Goal: Information Seeking & Learning: Learn about a topic

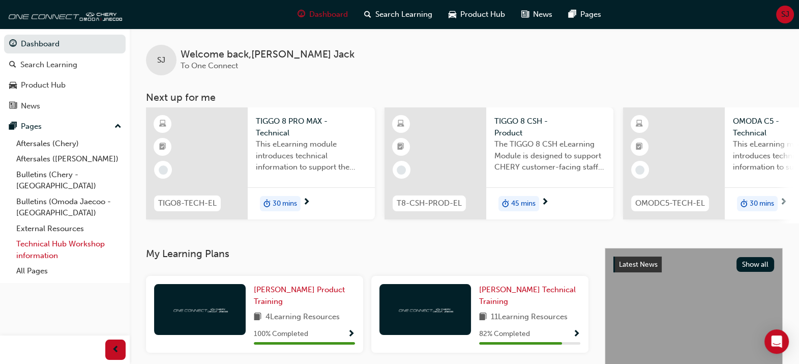
click at [52, 236] on link "Technical Hub Workshop information" at bounding box center [68, 249] width 113 height 27
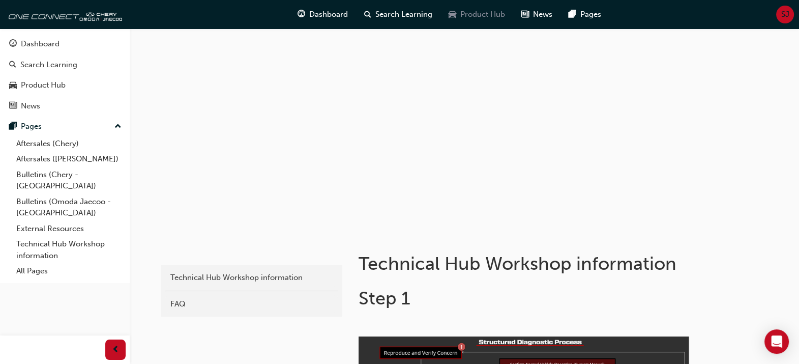
click at [476, 18] on span "Product Hub" at bounding box center [483, 15] width 45 height 12
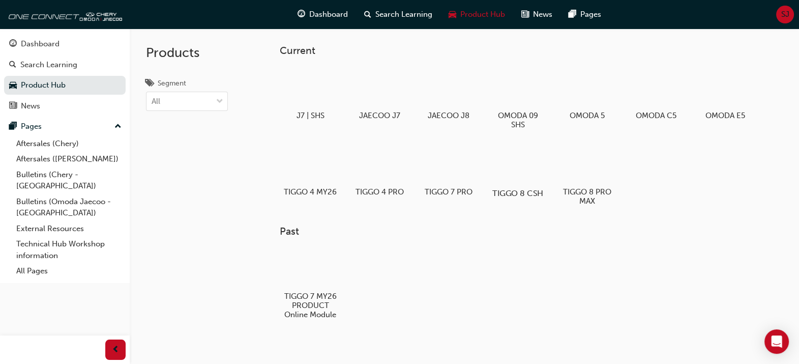
click at [517, 188] on h5 "TIGGO 8 CSH" at bounding box center [518, 193] width 56 height 10
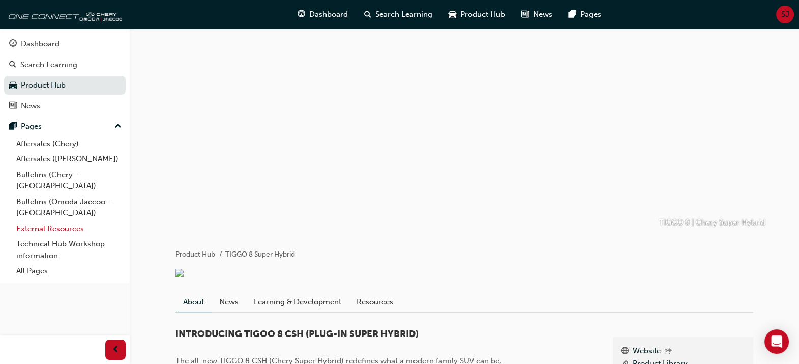
click at [43, 221] on link "External Resources" at bounding box center [68, 229] width 113 height 16
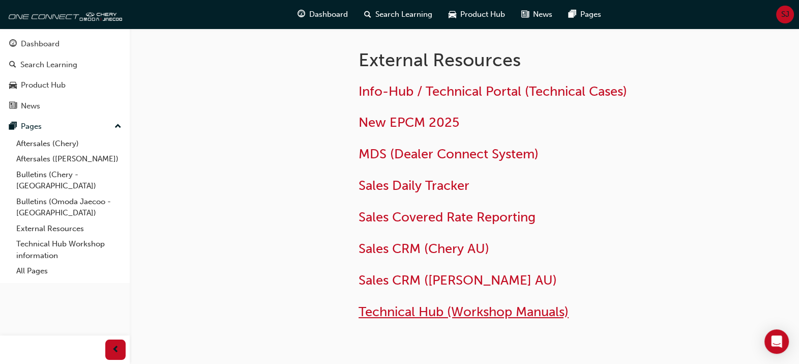
click at [456, 318] on span "Technical Hub (Workshop Manuals)" at bounding box center [464, 312] width 210 height 16
